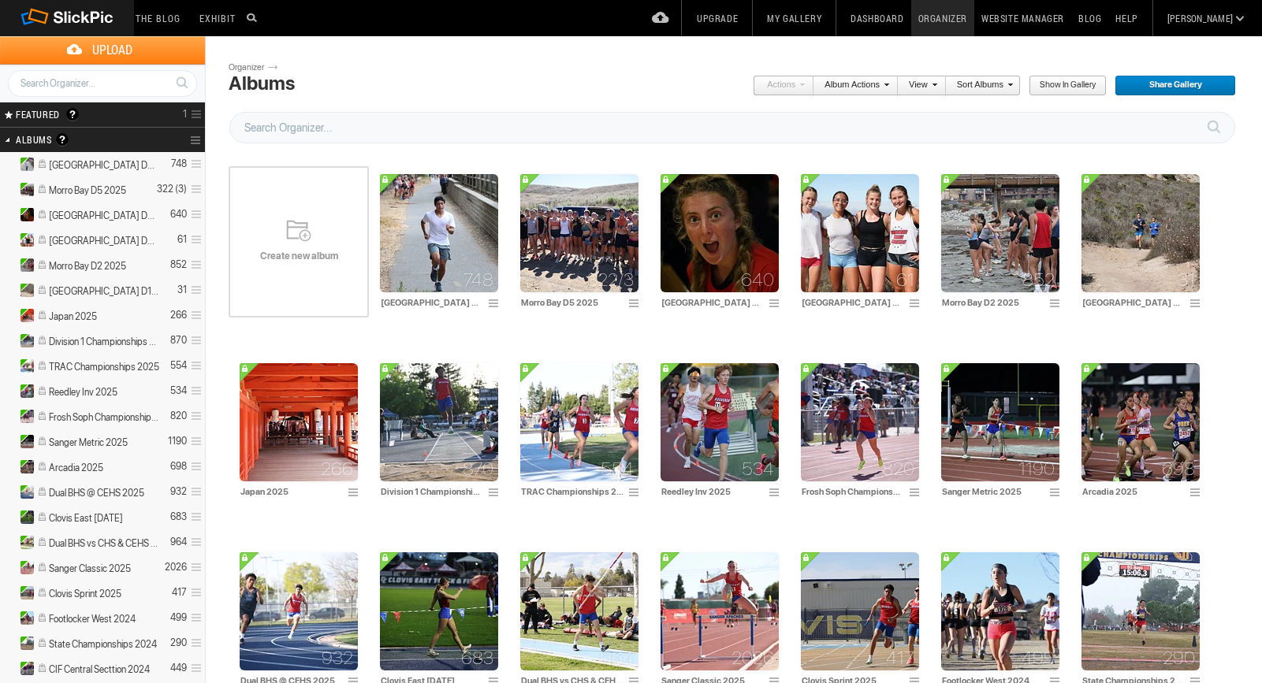
click at [313, 235] on div "Create new album" at bounding box center [299, 241] width 140 height 189
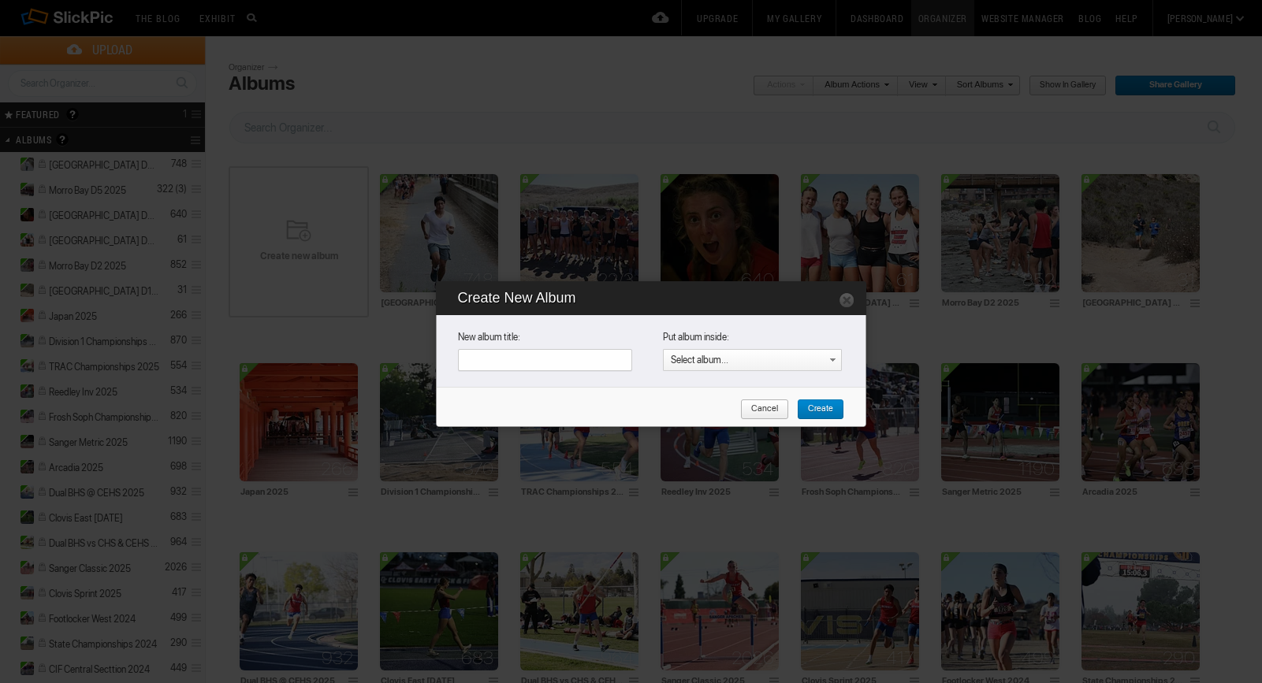
click at [512, 354] on input "text" at bounding box center [545, 360] width 174 height 22
type input "Summer Sizzle 2025"
click at [813, 407] on span "Create" at bounding box center [815, 410] width 36 height 20
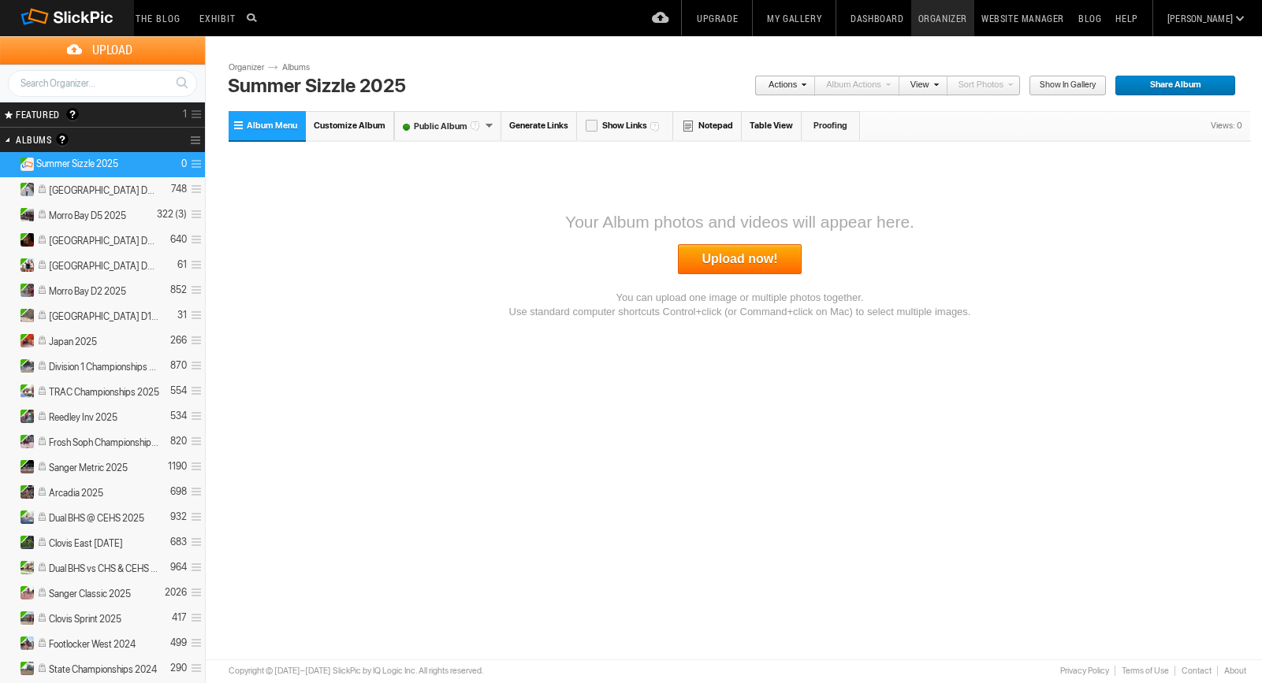
click at [719, 253] on link "Upload now!" at bounding box center [740, 259] width 125 height 30
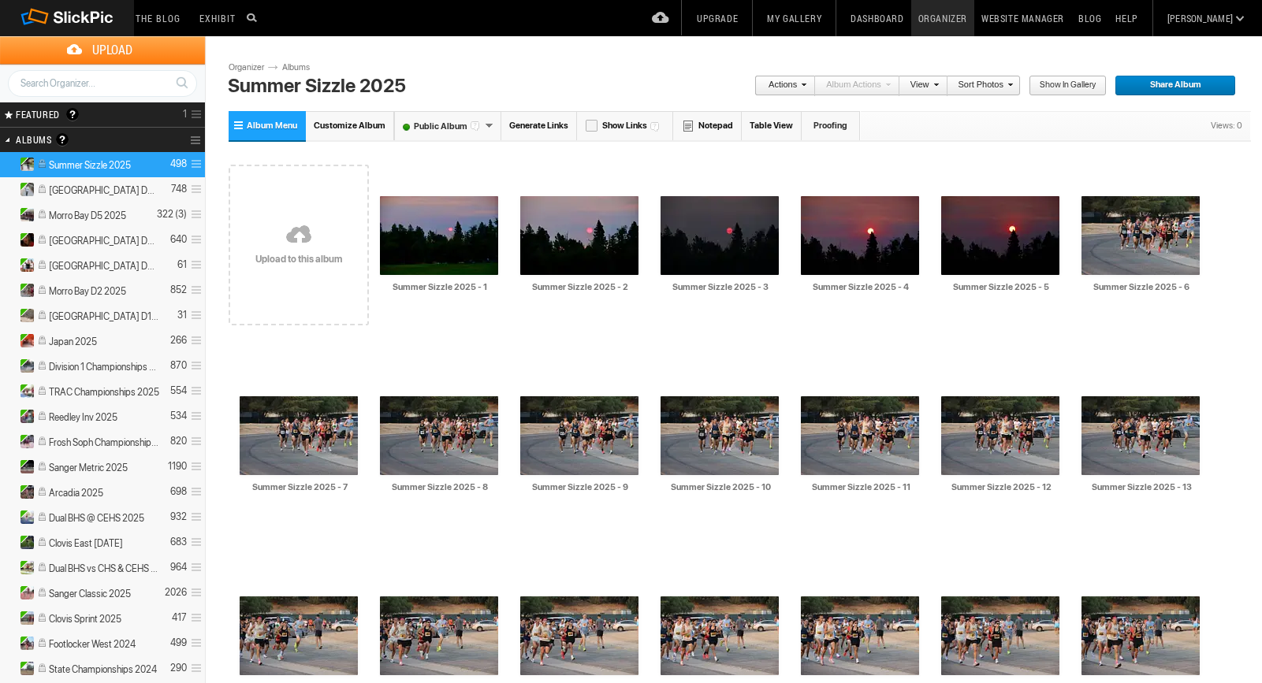
click at [1054, 85] on span "Show in Gallery" at bounding box center [1061, 86] width 67 height 20
